Goal: Information Seeking & Learning: Learn about a topic

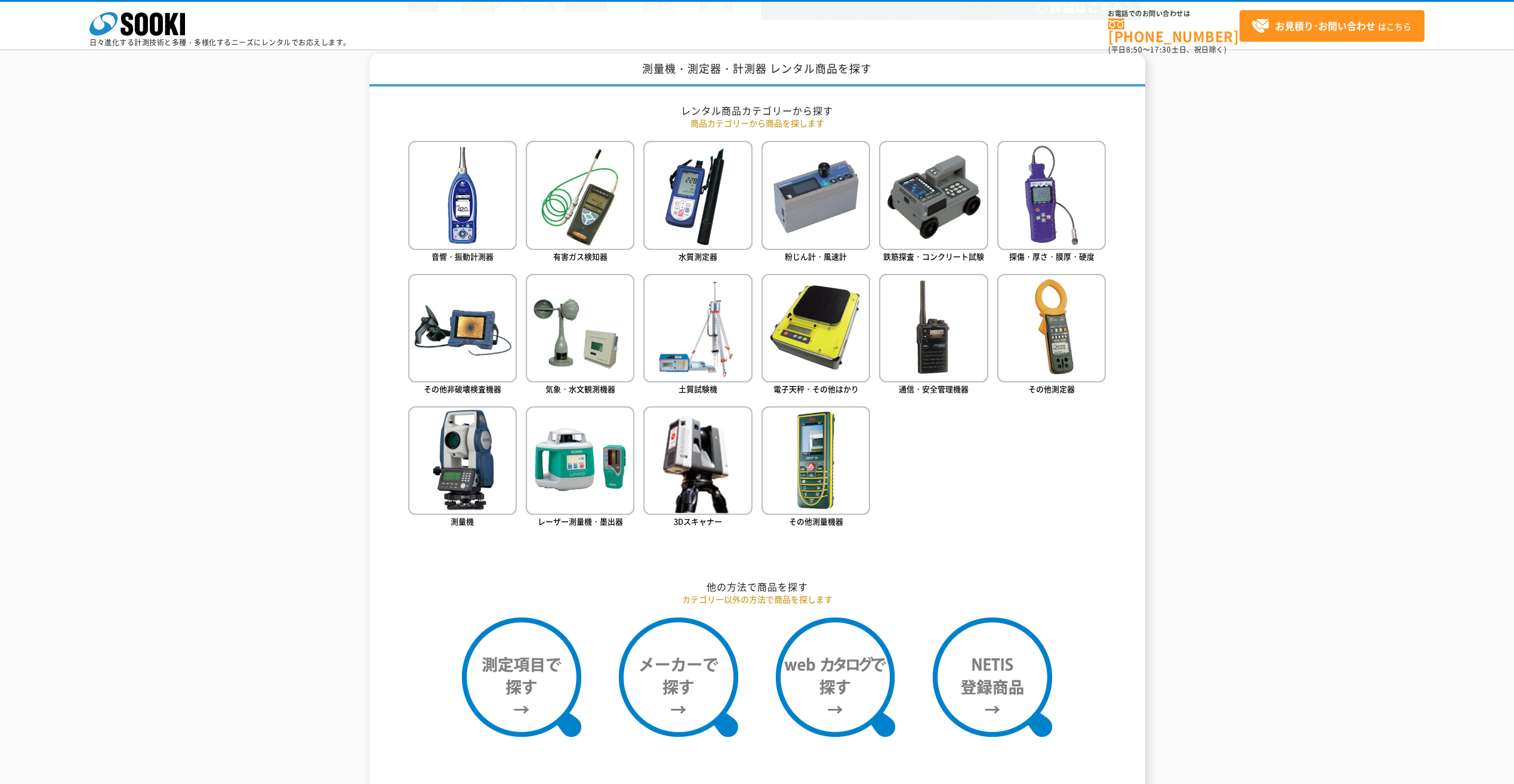
scroll to position [477, 0]
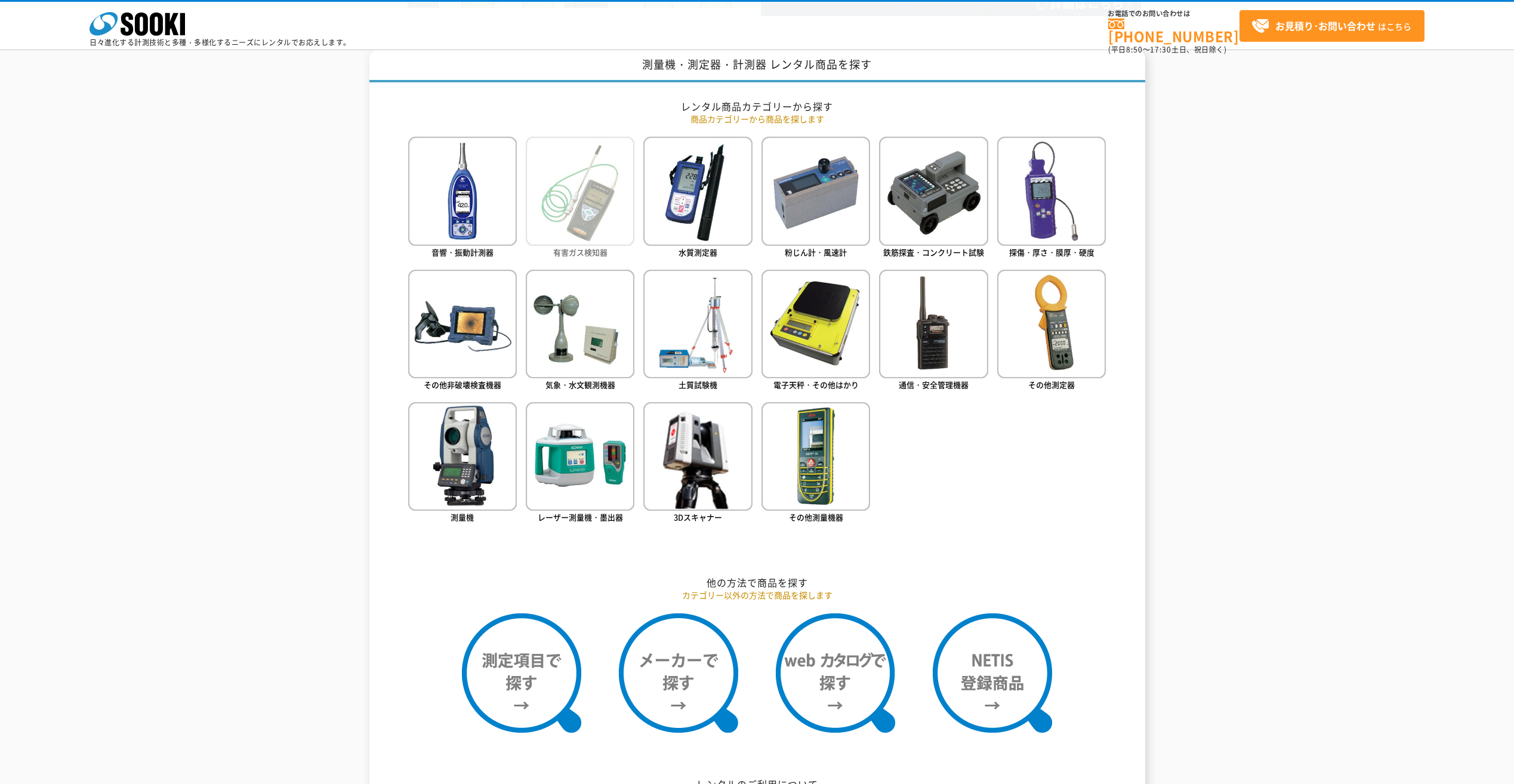
click at [593, 249] on span "有害ガス検知器" at bounding box center [580, 252] width 54 height 12
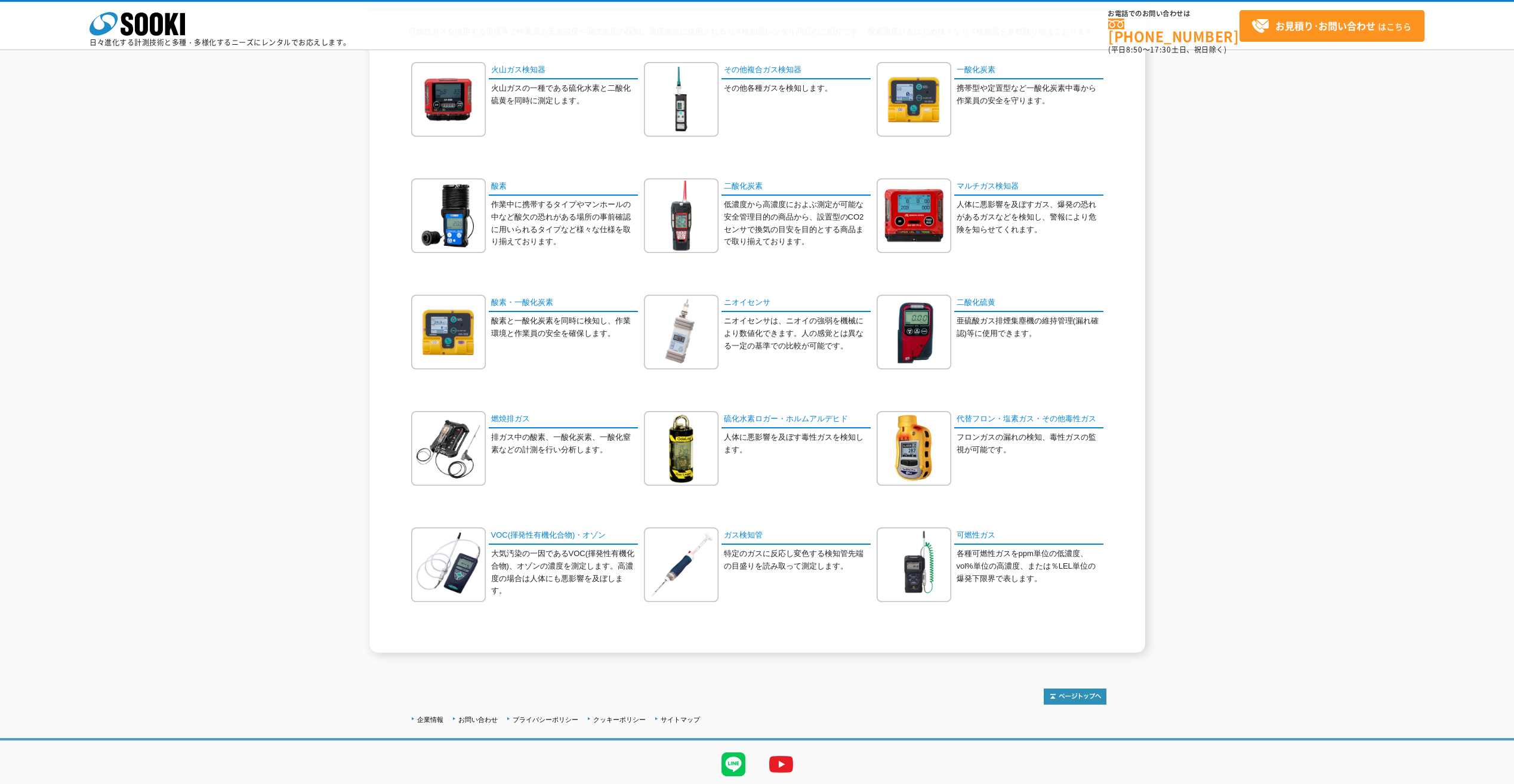
scroll to position [104, 0]
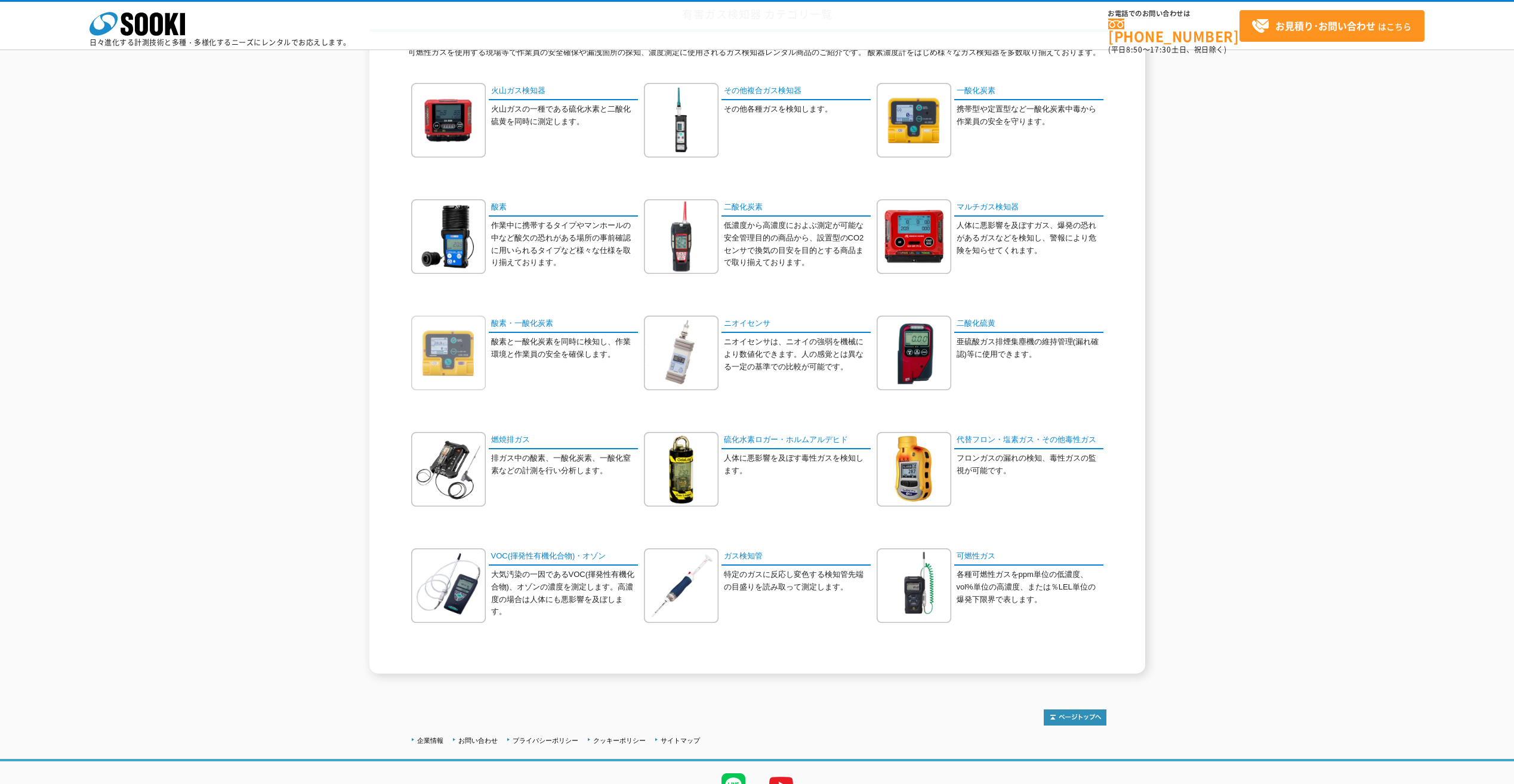
click at [455, 338] on img at bounding box center [449, 353] width 75 height 75
click at [471, 250] on img at bounding box center [449, 236] width 75 height 75
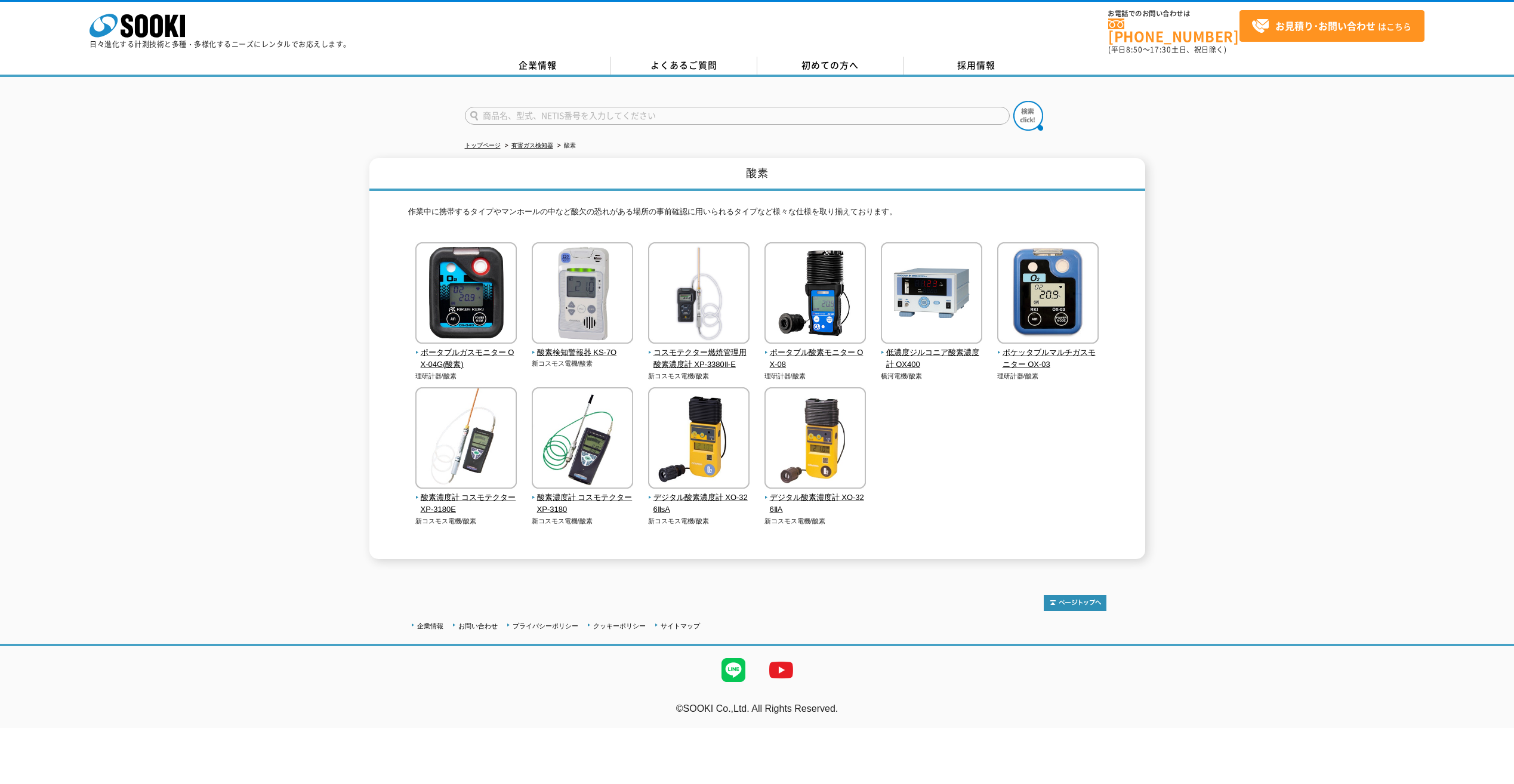
click at [298, 510] on div "酸素 作業中に携帯するタイプやマンホールの中など酸欠の恐れがある場所の事前確認に用いられるタイプなど様々な仕様を取り揃えております。 ポータブルガスモニター …" at bounding box center [757, 359] width 1514 height 401
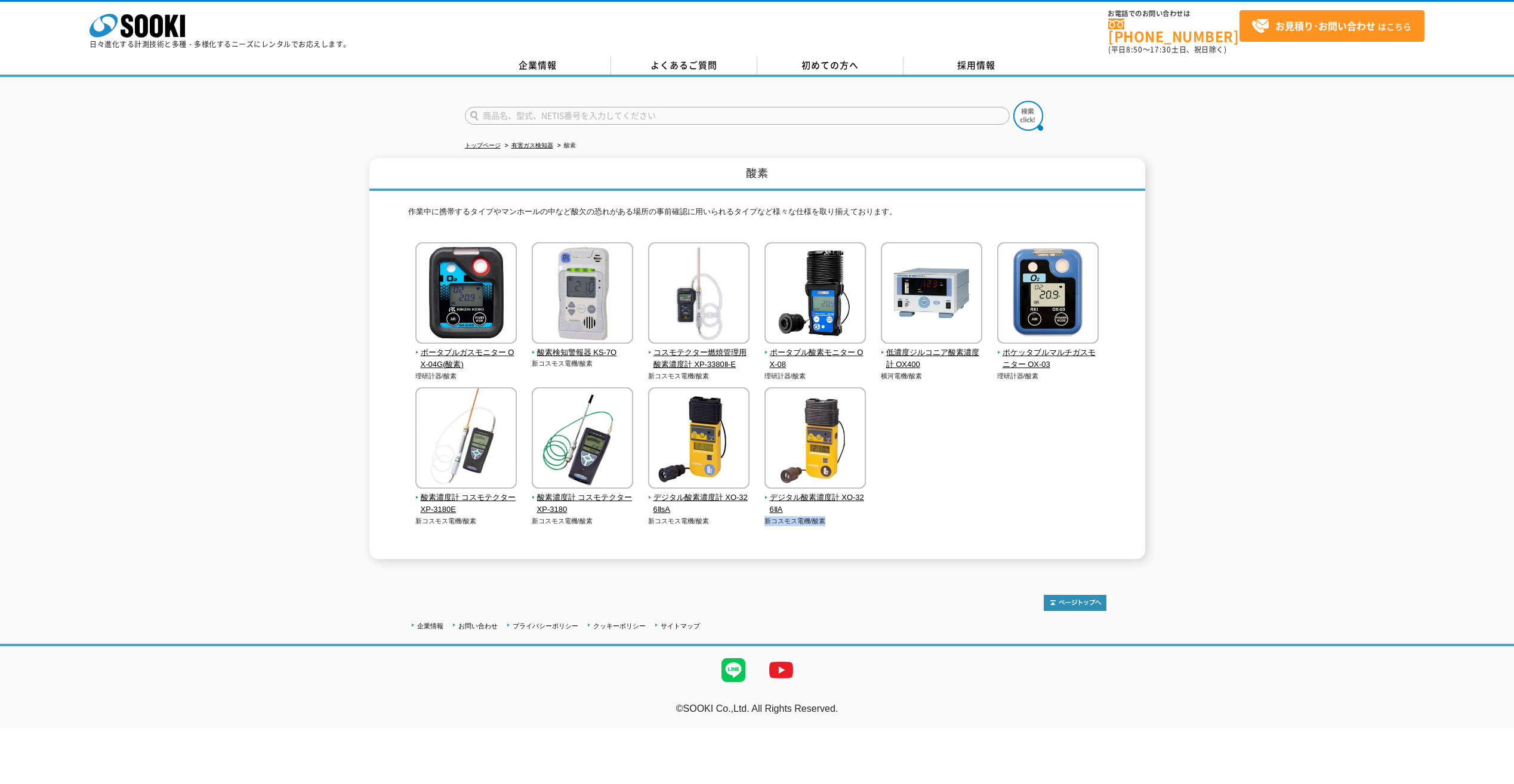
click at [298, 510] on div "酸素 作業中に携帯するタイプやマンホールの中など酸欠の恐れがある場所の事前確認に用いられるタイプなど様々な仕様を取り揃えております。 ポータブルガスモニター …" at bounding box center [757, 359] width 1514 height 401
click at [951, 490] on div "ポータブルガスモニター OX-04G(酸素) 理研計器/酸素 新コスモス電機/酸素" at bounding box center [757, 396] width 698 height 308
click at [1034, 304] on img at bounding box center [1048, 294] width 102 height 104
click at [466, 313] on img at bounding box center [466, 294] width 102 height 104
click at [457, 298] on img at bounding box center [466, 294] width 102 height 104
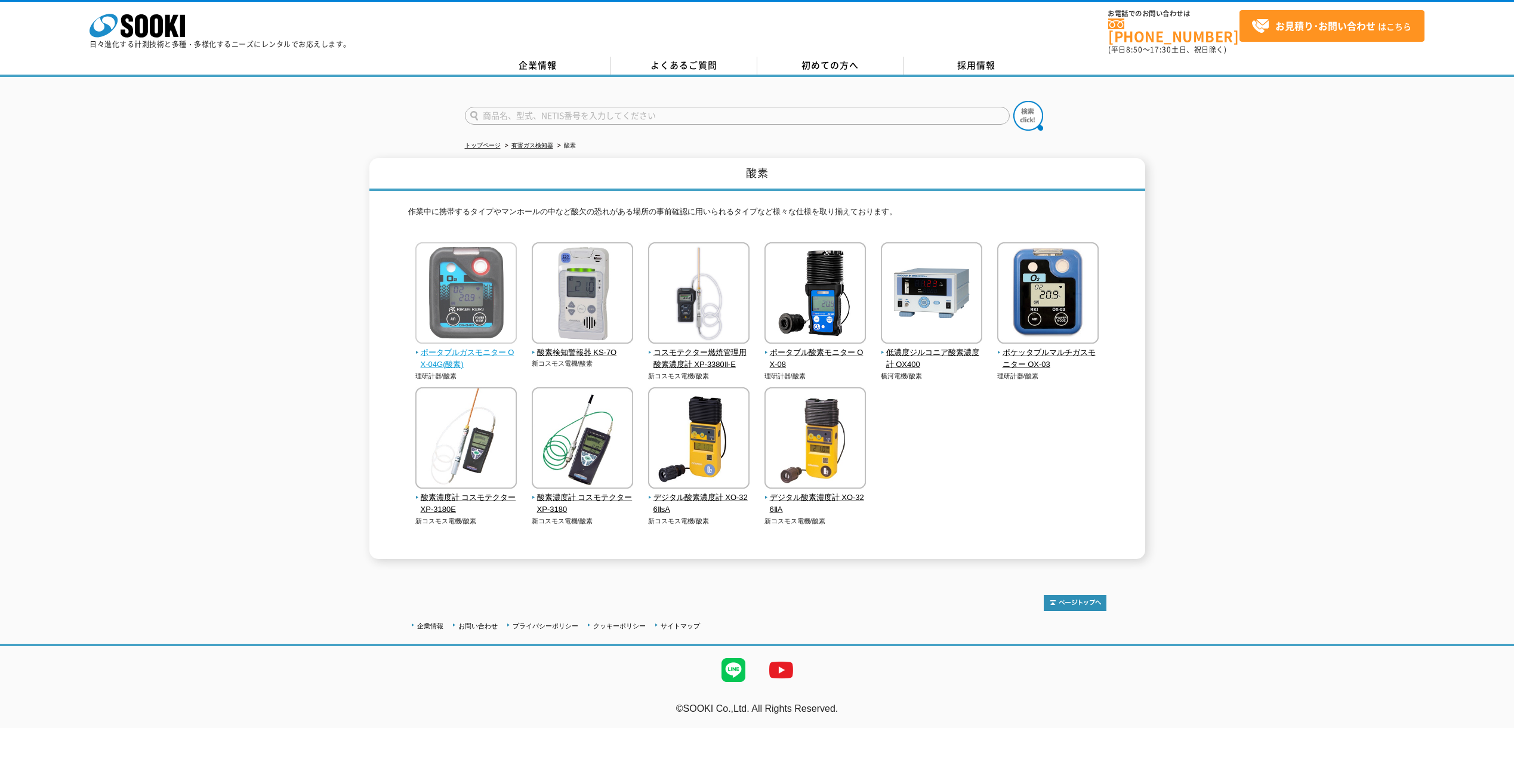
click at [453, 348] on span "ポータブルガスモニター OX-04G(酸素)" at bounding box center [466, 359] width 102 height 25
